Goal: Information Seeking & Learning: Learn about a topic

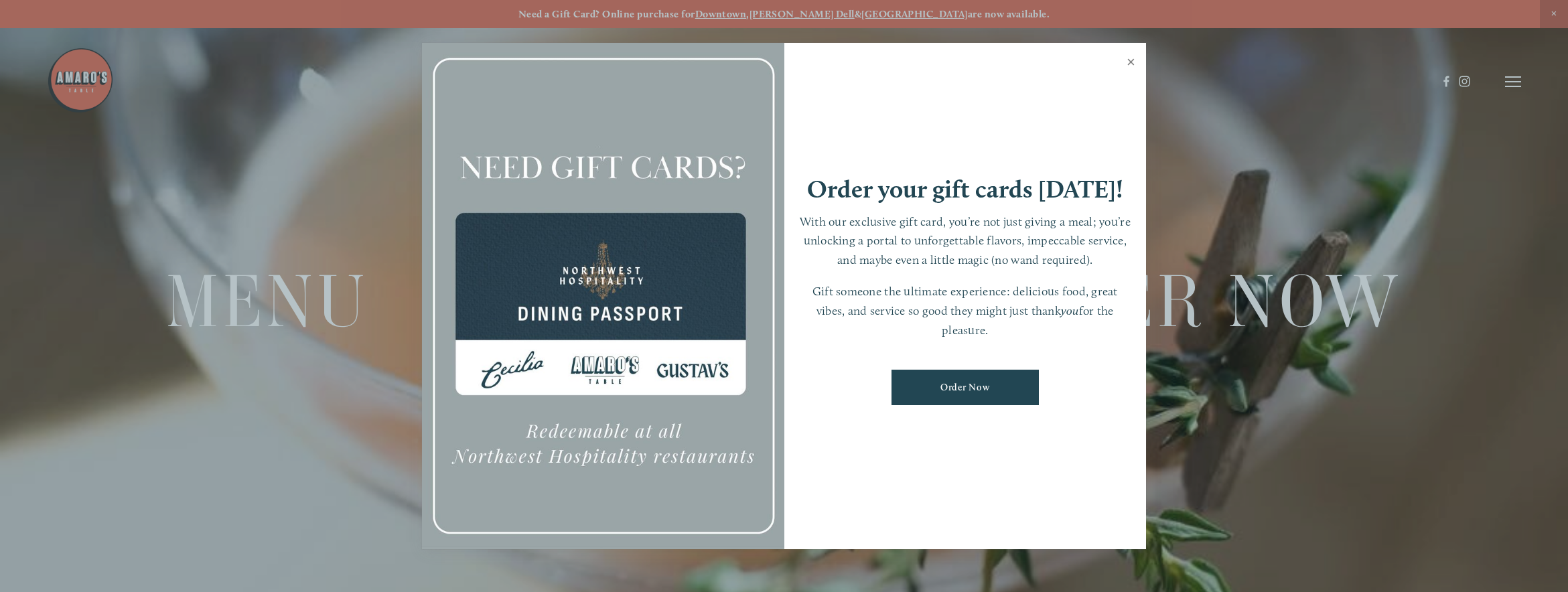
click at [1134, 65] on link "Close" at bounding box center [1131, 63] width 26 height 37
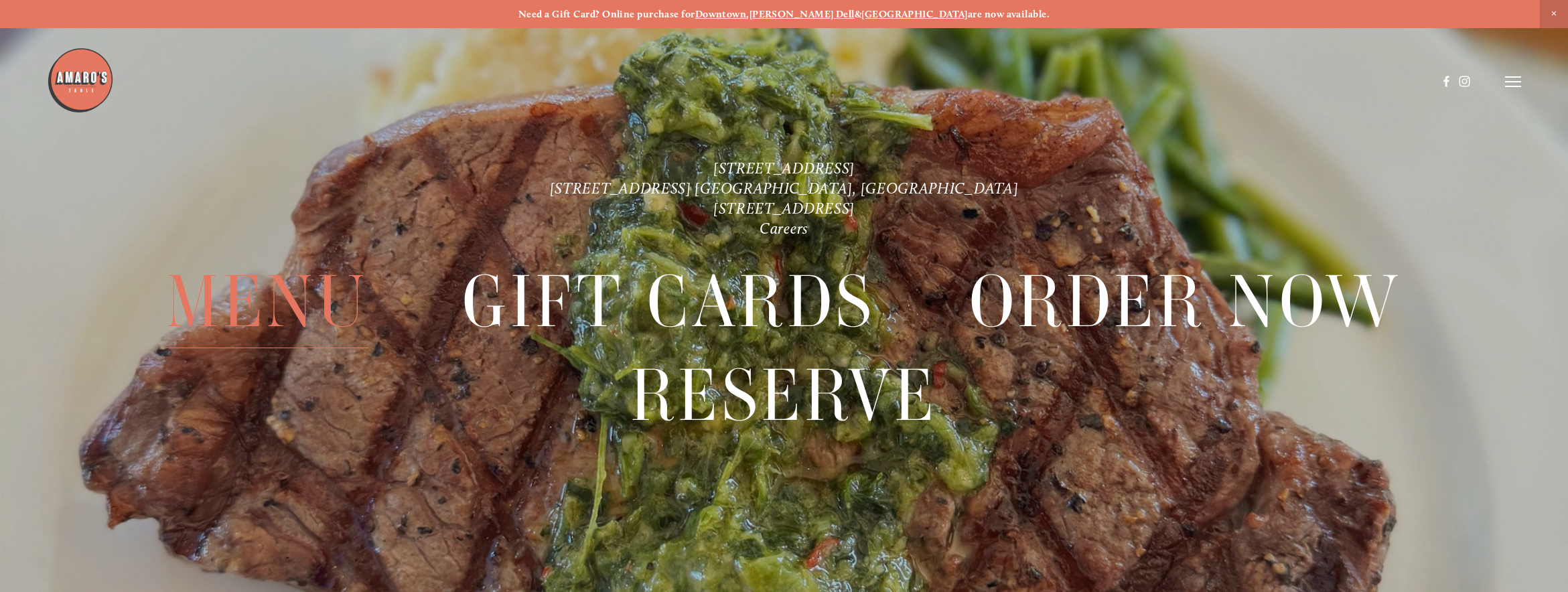
click at [245, 295] on span "Menu" at bounding box center [267, 302] width 202 height 93
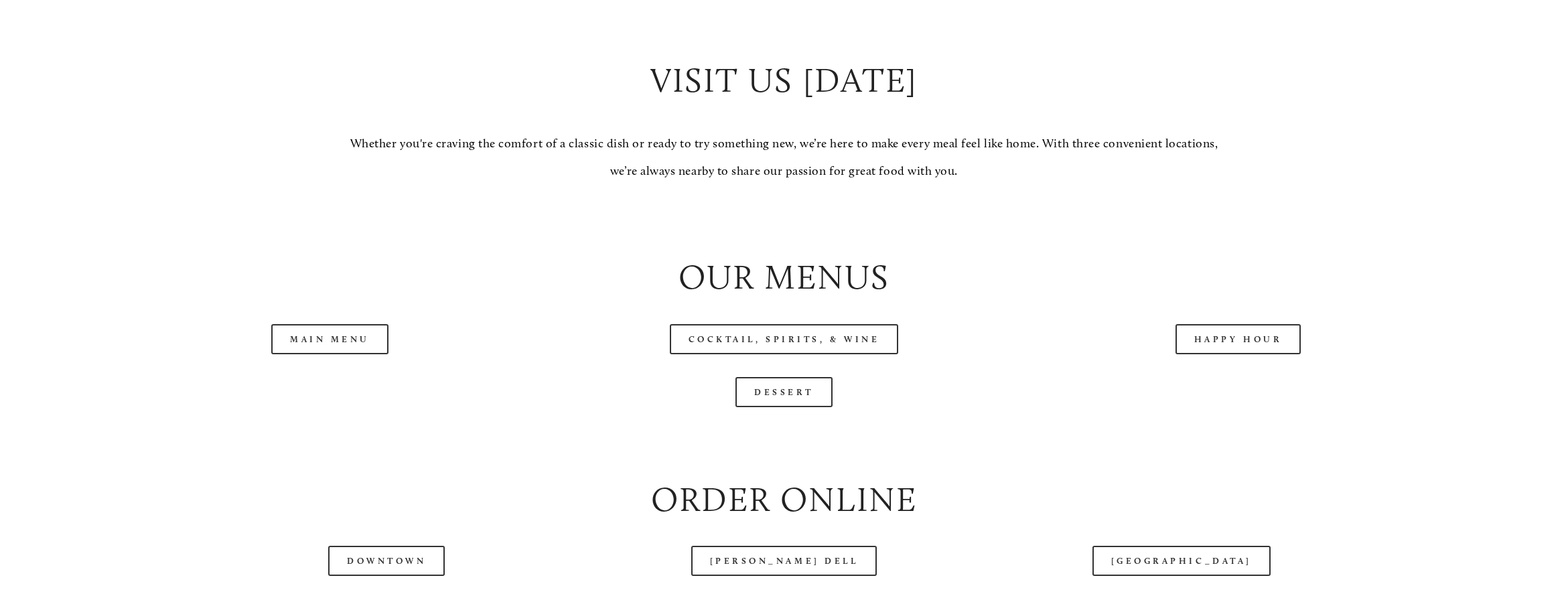
scroll to position [1575, 0]
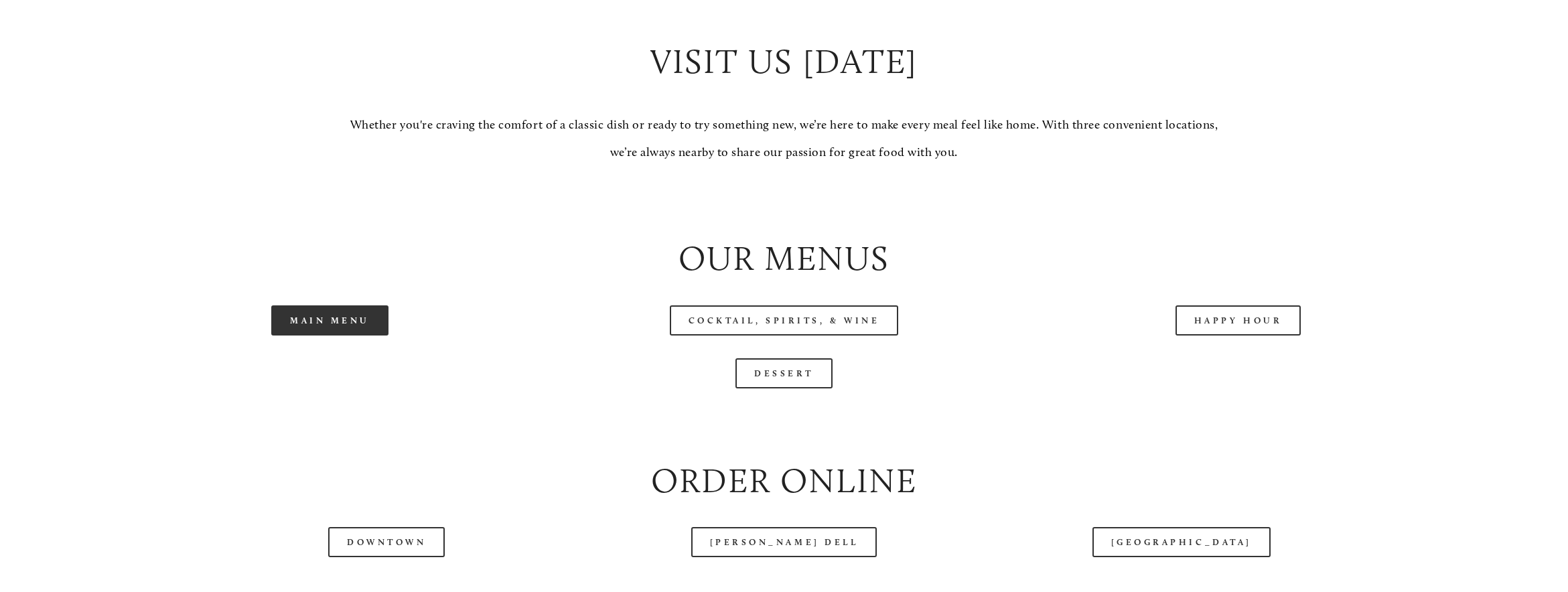
click at [304, 328] on link "Main Menu" at bounding box center [330, 320] width 117 height 30
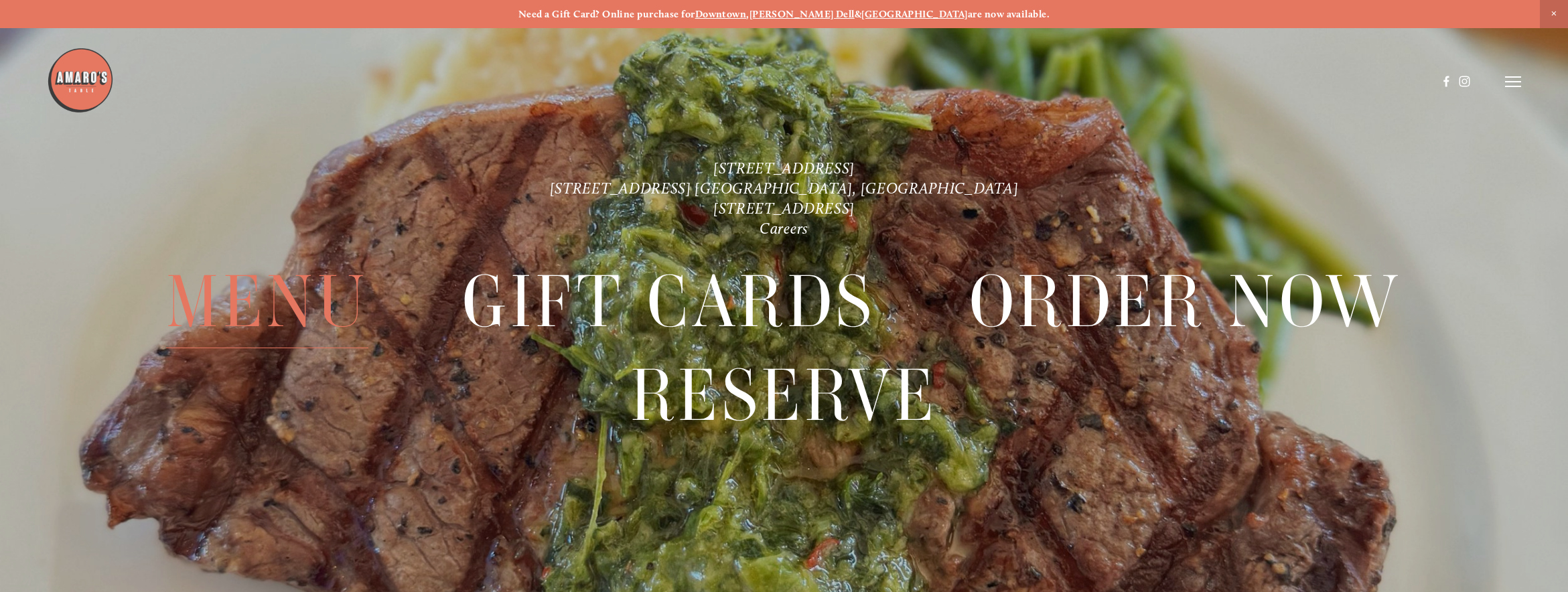
click at [287, 294] on span "Menu" at bounding box center [267, 302] width 202 height 93
